Goal: Transaction & Acquisition: Book appointment/travel/reservation

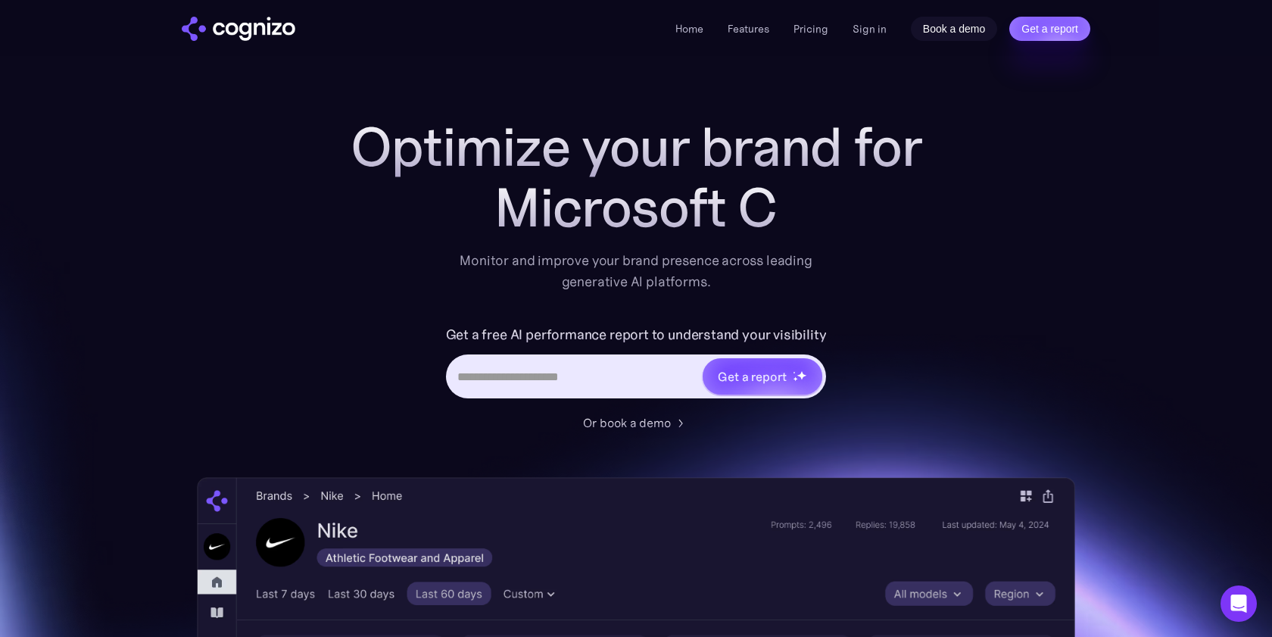
click at [942, 33] on link "Book a demo" at bounding box center [954, 29] width 87 height 24
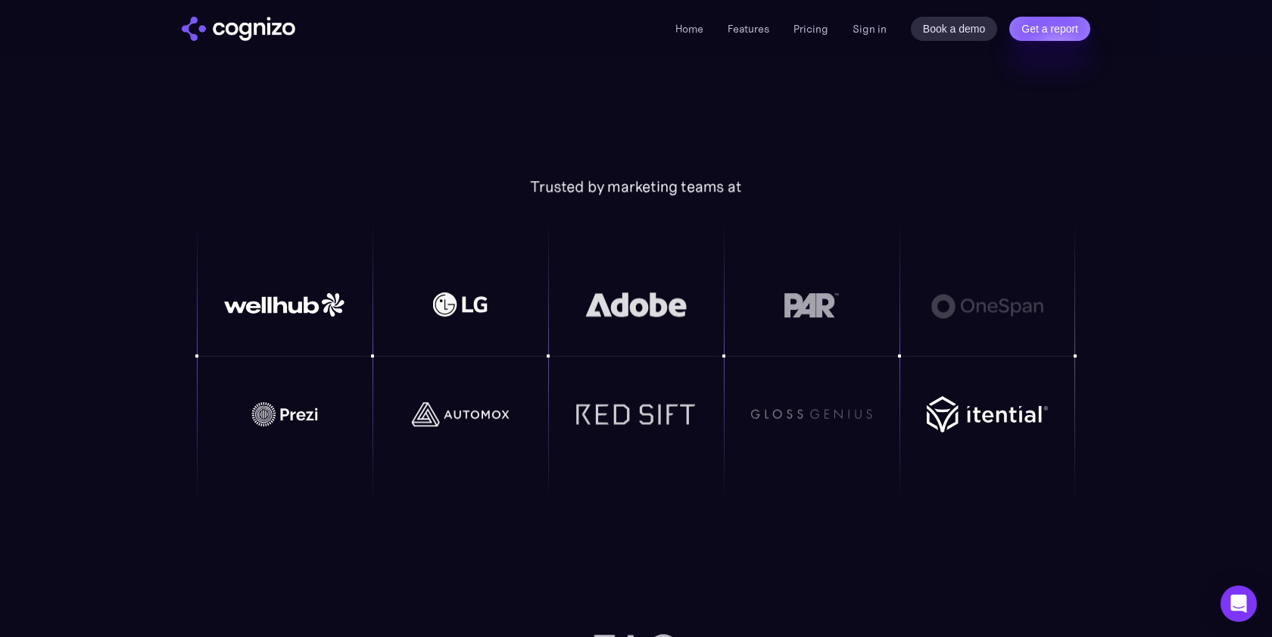
scroll to position [351, 0]
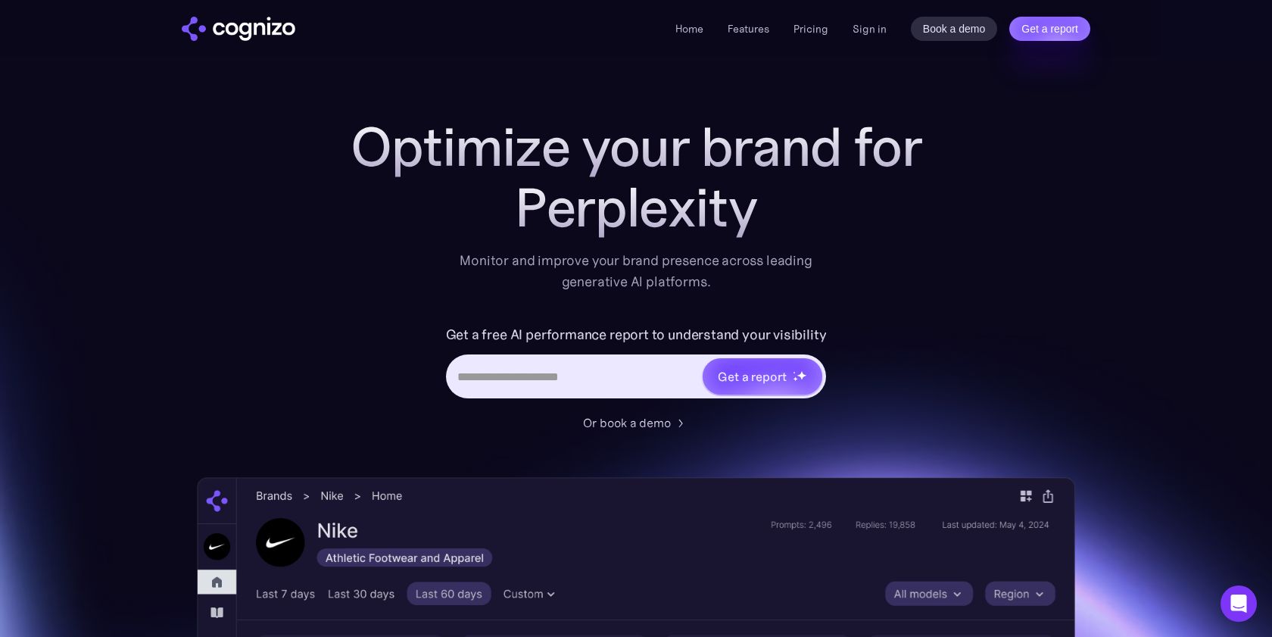
scroll to position [1, 0]
